Goal: Task Accomplishment & Management: Use online tool/utility

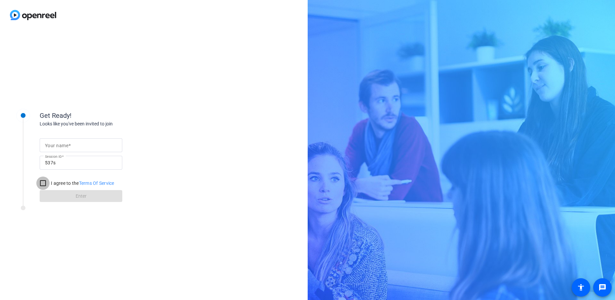
drag, startPoint x: 41, startPoint y: 183, endPoint x: 75, endPoint y: 197, distance: 37.2
click at [41, 182] on input "I agree to the Terms Of Service" at bounding box center [42, 183] width 13 height 13
checkbox input "true"
click at [54, 144] on mat-label "Your name" at bounding box center [56, 145] width 23 height 5
click at [54, 144] on input "Your name" at bounding box center [81, 145] width 72 height 8
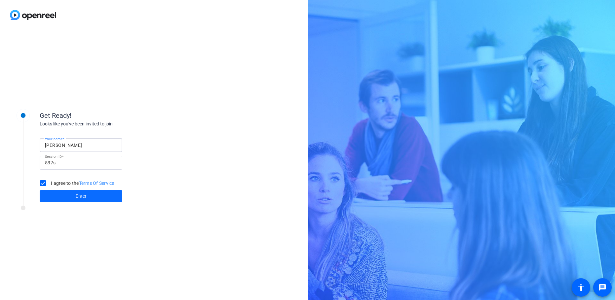
type input "[PERSON_NAME]"
click at [76, 196] on span "Enter" at bounding box center [81, 196] width 11 height 7
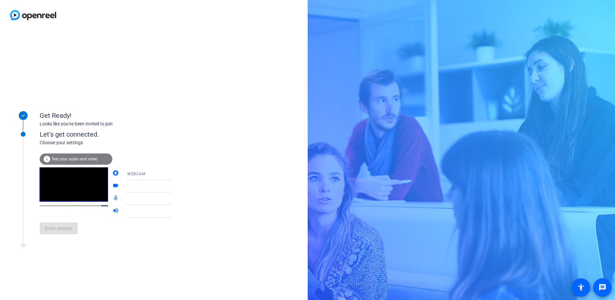
click at [77, 158] on span "Test your audio and video" at bounding box center [75, 159] width 46 height 5
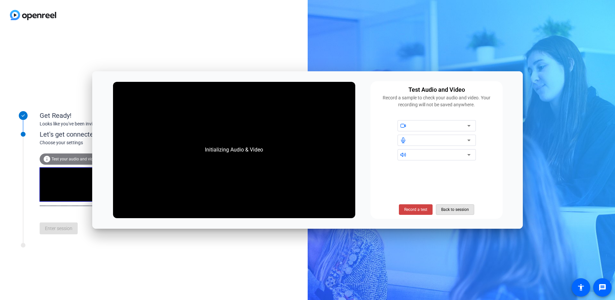
click at [453, 210] on span "Back to session" at bounding box center [455, 210] width 28 height 13
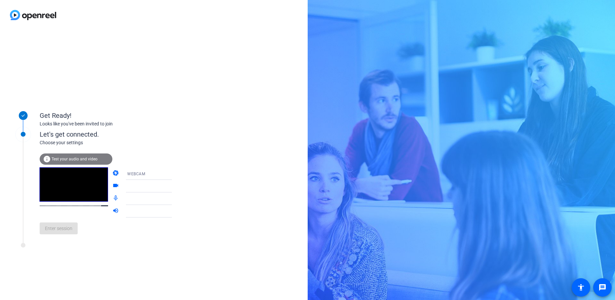
click at [70, 236] on div "Enter session" at bounding box center [113, 229] width 146 height 22
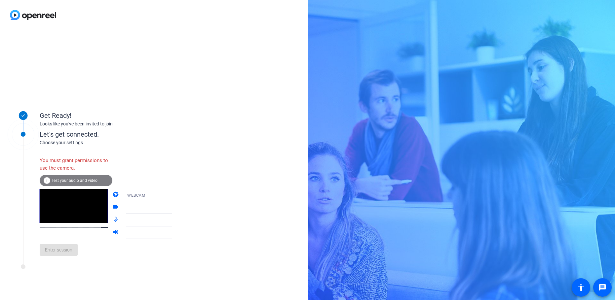
click at [81, 164] on div "You must grant permissions to use the camera." at bounding box center [76, 164] width 73 height 21
click at [73, 170] on div "You must grant permissions to use the camera." at bounding box center [76, 164] width 73 height 21
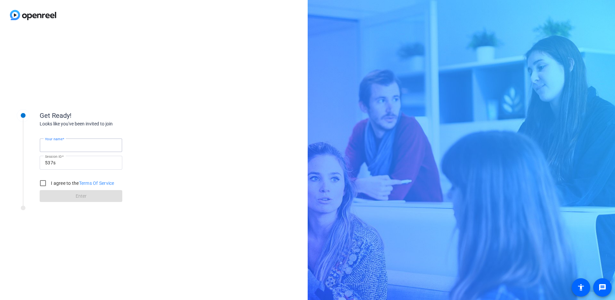
click at [78, 143] on input "Your name" at bounding box center [81, 145] width 72 height 8
type input "[PERSON_NAME]"
drag, startPoint x: 72, startPoint y: 231, endPoint x: 54, endPoint y: 210, distance: 28.1
click at [68, 227] on div "Get Ready! Looks like you've been invited to join Your name [PERSON_NAME] Sessi…" at bounding box center [89, 165] width 165 height 132
drag, startPoint x: 44, startPoint y: 184, endPoint x: 70, endPoint y: 185, distance: 26.5
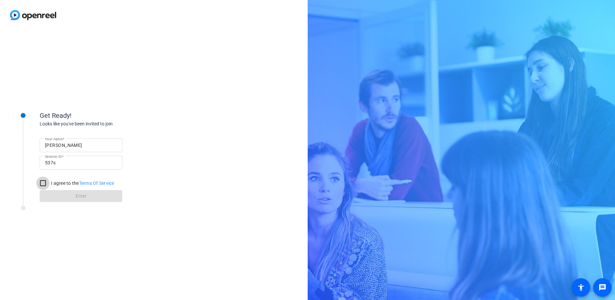
click at [45, 184] on input "I agree to the Terms Of Service" at bounding box center [42, 183] width 13 height 13
checkbox input "true"
click at [78, 194] on span "Enter" at bounding box center [81, 196] width 11 height 7
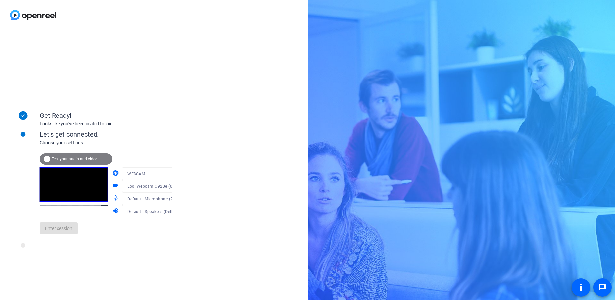
click at [187, 154] on div "Get Ready! Looks like you've been invited to join Let's get connected. Choose y…" at bounding box center [154, 165] width 308 height 270
drag, startPoint x: 58, startPoint y: 226, endPoint x: 56, endPoint y: 229, distance: 4.0
click at [58, 226] on span "Enter session" at bounding box center [58, 228] width 27 height 7
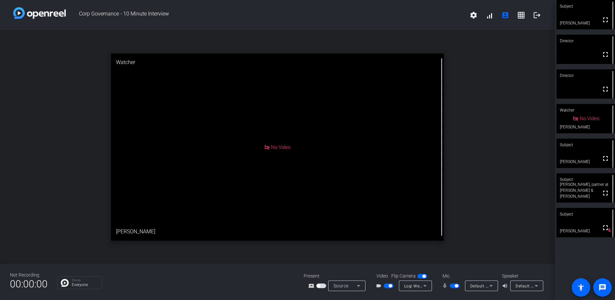
drag, startPoint x: 590, startPoint y: 6, endPoint x: 301, endPoint y: 52, distance: 292.9
click at [301, 52] on div "Corp Governance - 10 Minute Interview settings signal_cellular_alt account_box …" at bounding box center [307, 150] width 615 height 300
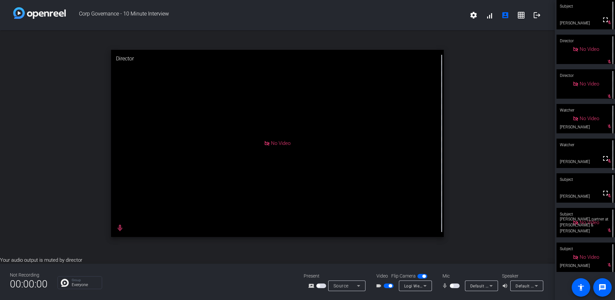
click at [496, 72] on div "open_in_new Director No Video mic_none" at bounding box center [277, 143] width 555 height 226
